Goal: Information Seeking & Learning: Compare options

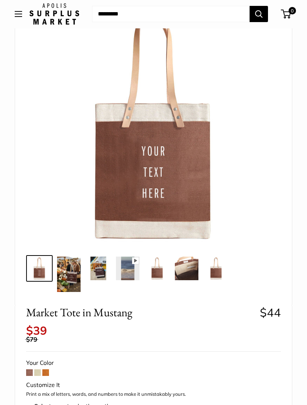
scroll to position [63, 0]
click at [39, 370] on span at bounding box center [37, 373] width 7 height 7
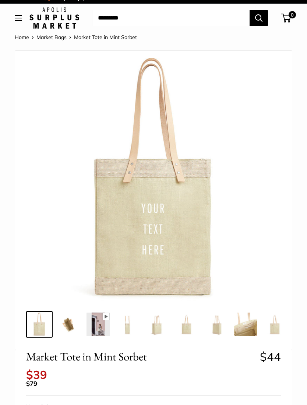
scroll to position [7, 0]
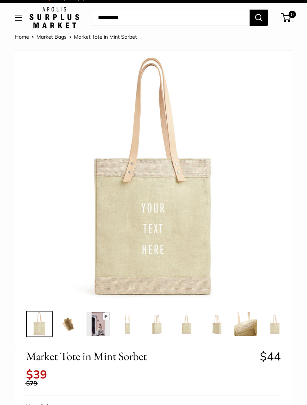
click at [71, 326] on img at bounding box center [69, 324] width 24 height 24
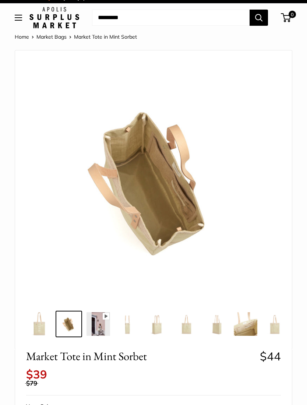
click at [103, 329] on img at bounding box center [99, 324] width 24 height 24
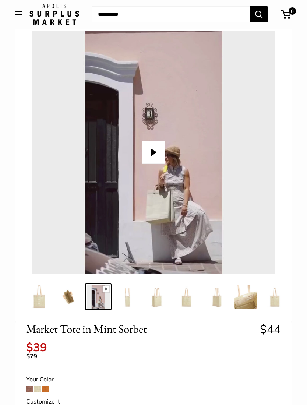
scroll to position [41, 0]
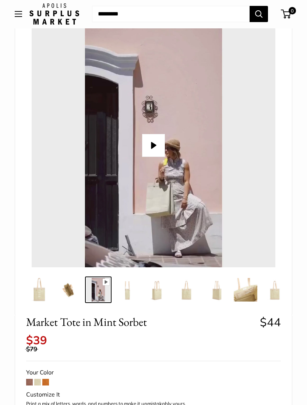
click at [249, 295] on img at bounding box center [246, 291] width 24 height 24
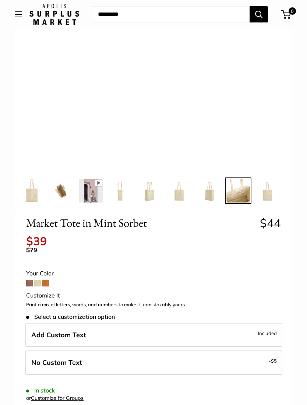
scroll to position [108, 0]
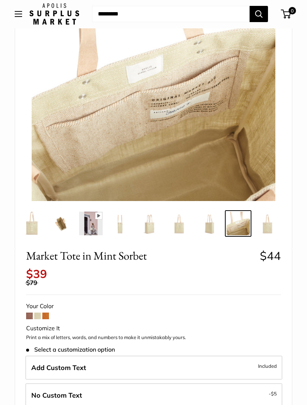
click at [48, 313] on span at bounding box center [45, 316] width 7 height 7
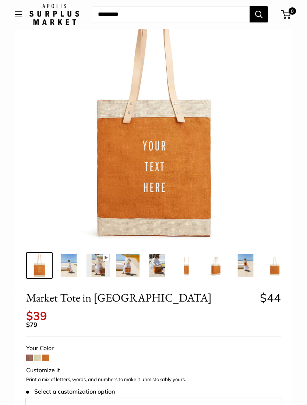
scroll to position [107, 0]
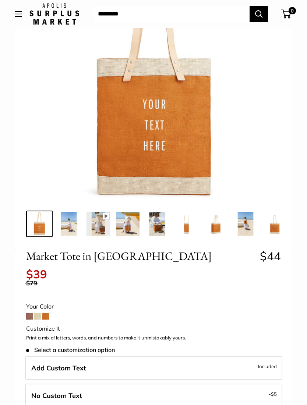
click at [71, 229] on img at bounding box center [69, 225] width 24 height 24
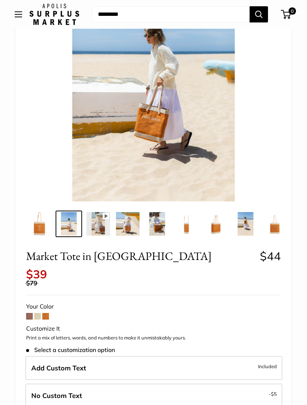
click at [273, 227] on img at bounding box center [275, 224] width 24 height 24
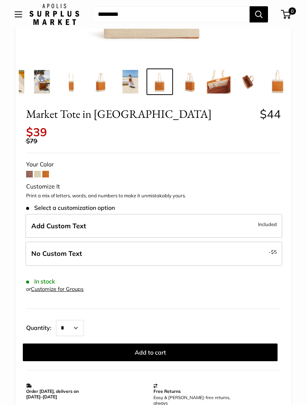
scroll to position [251, 0]
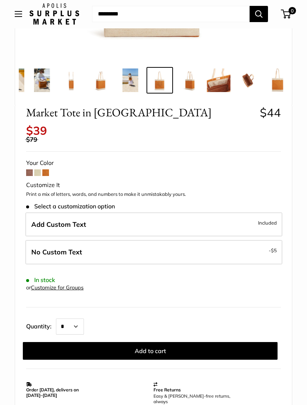
click at [274, 219] on span "Included" at bounding box center [267, 223] width 19 height 9
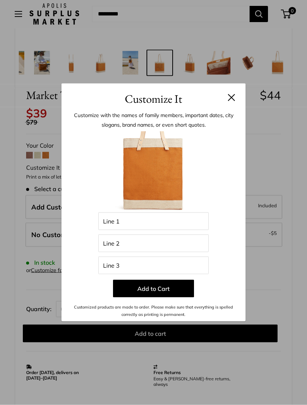
scroll to position [269, 0]
click at [234, 101] on button at bounding box center [231, 97] width 7 height 7
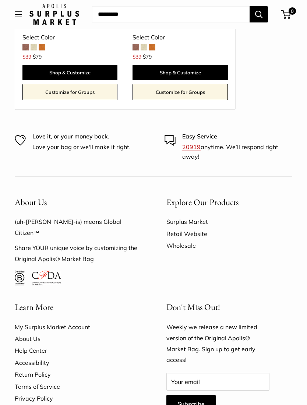
scroll to position [1468, 0]
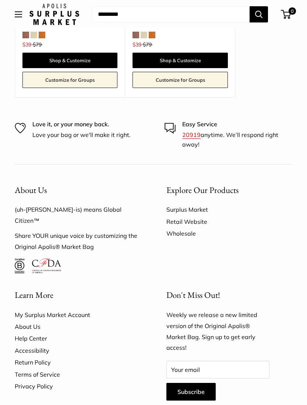
click at [199, 216] on link "Retail Website" at bounding box center [230, 222] width 126 height 12
